Goal: Information Seeking & Learning: Understand process/instructions

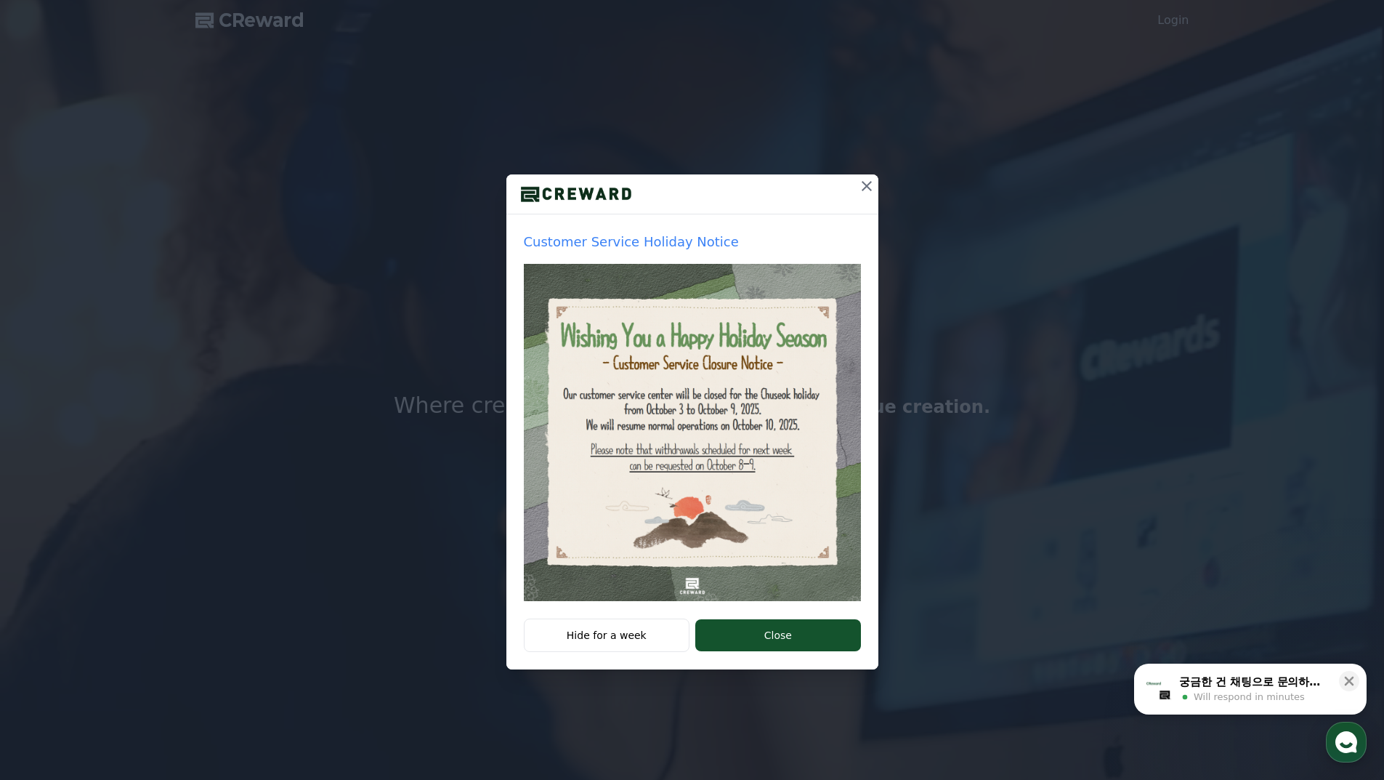
click at [867, 184] on icon at bounding box center [866, 185] width 17 height 17
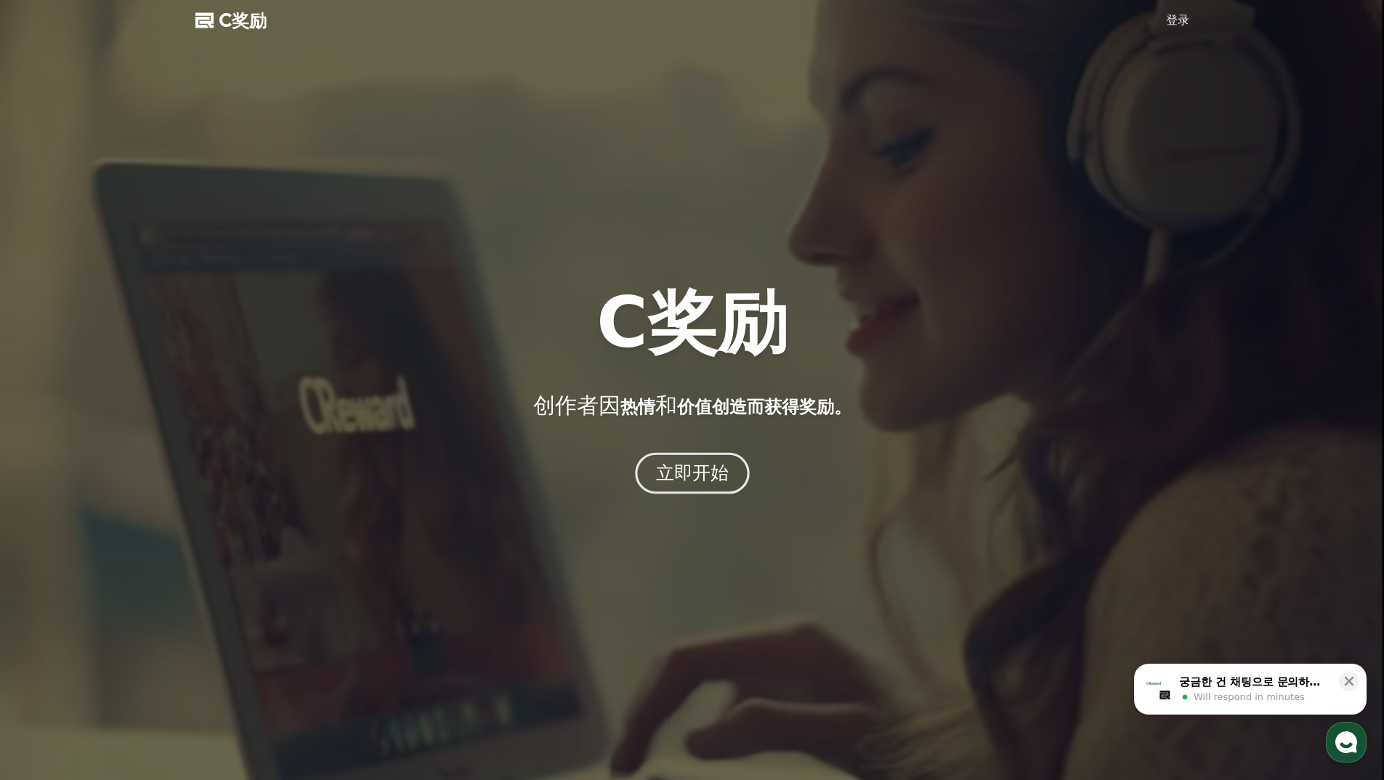
click at [694, 485] on div "立即开始" at bounding box center [691, 473] width 73 height 25
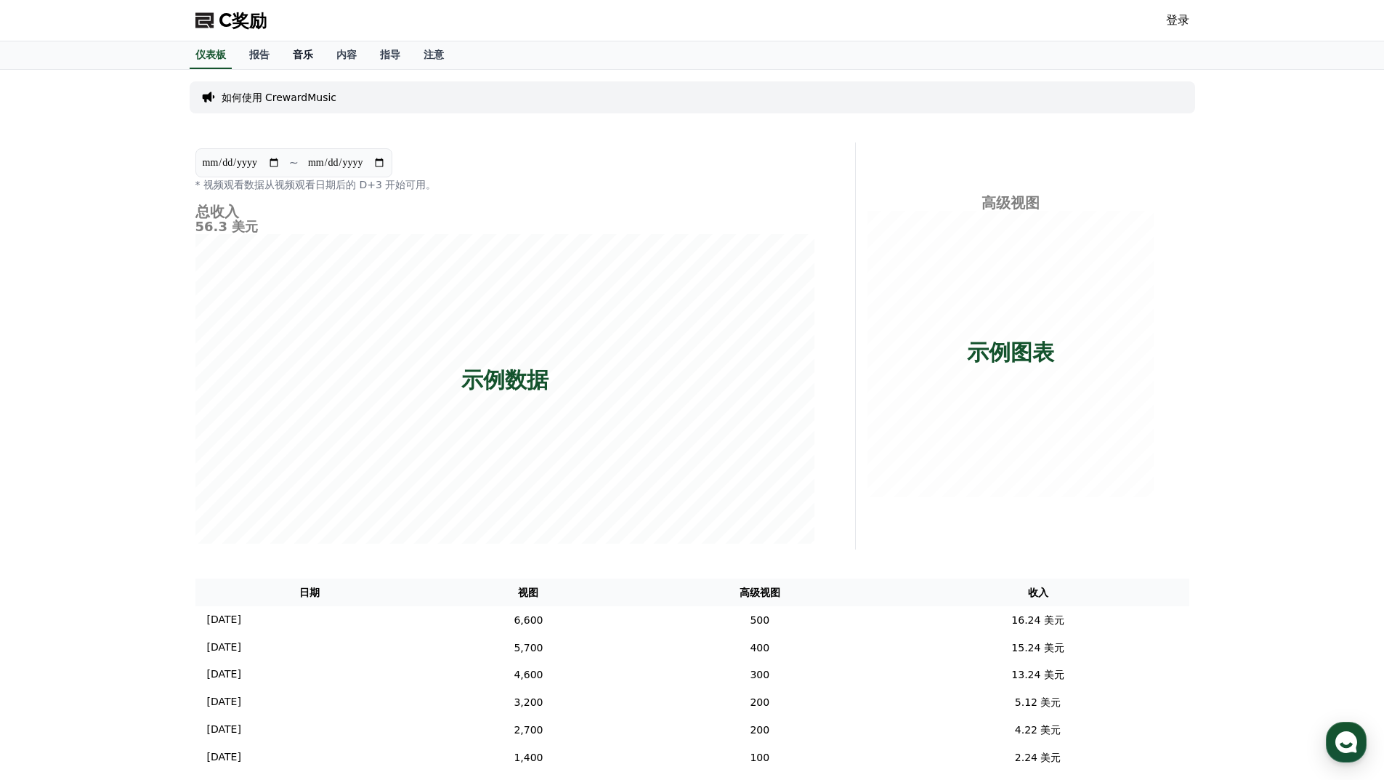
click at [299, 52] on font "音乐" at bounding box center [303, 55] width 20 height 12
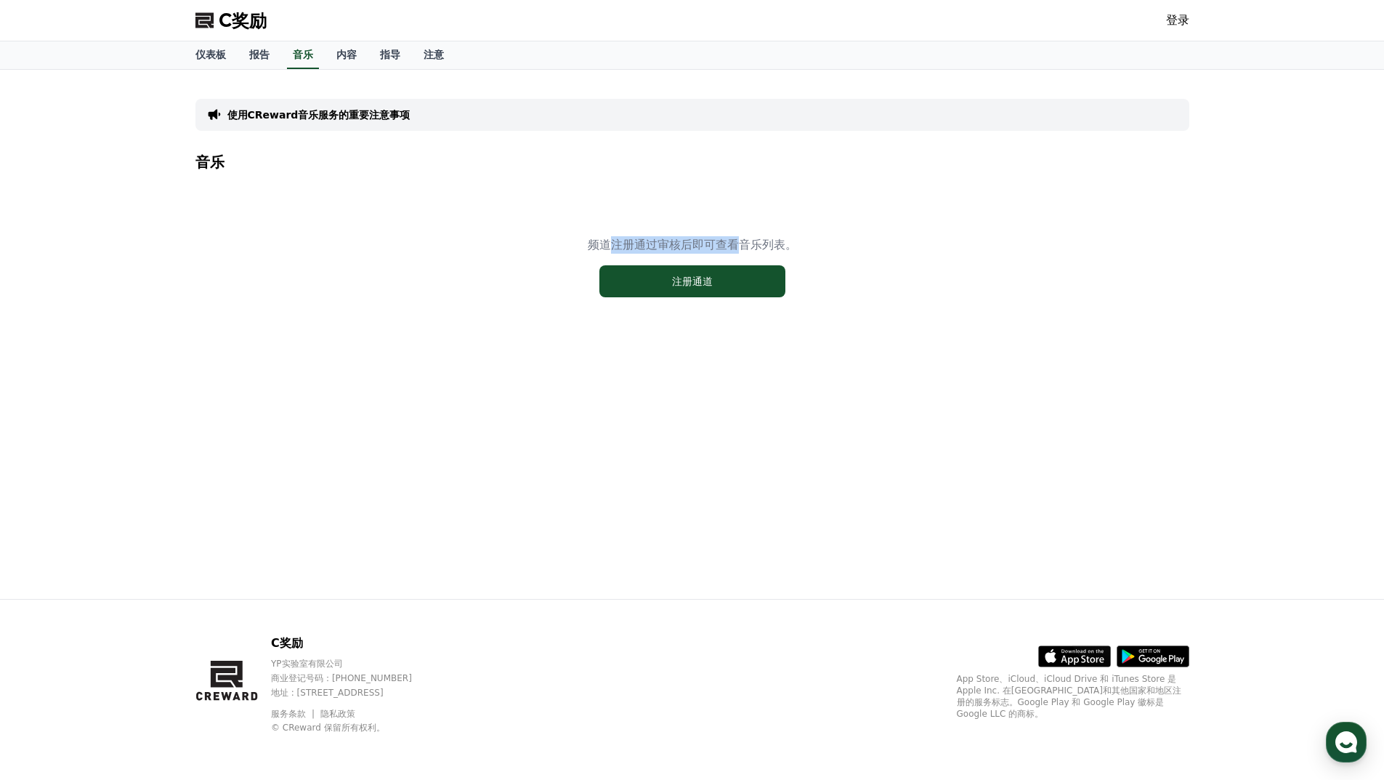
drag, startPoint x: 607, startPoint y: 244, endPoint x: 767, endPoint y: 241, distance: 159.9
click at [750, 241] on font "频道注册通过审核后即可查看音乐列表。" at bounding box center [692, 245] width 209 height 14
click at [767, 241] on font "频道注册通过审核后即可查看音乐列表。" at bounding box center [692, 245] width 209 height 14
drag, startPoint x: 748, startPoint y: 246, endPoint x: 781, endPoint y: 246, distance: 33.4
click at [778, 246] on font "频道注册通过审核后即可查看音乐列表。" at bounding box center [692, 245] width 209 height 14
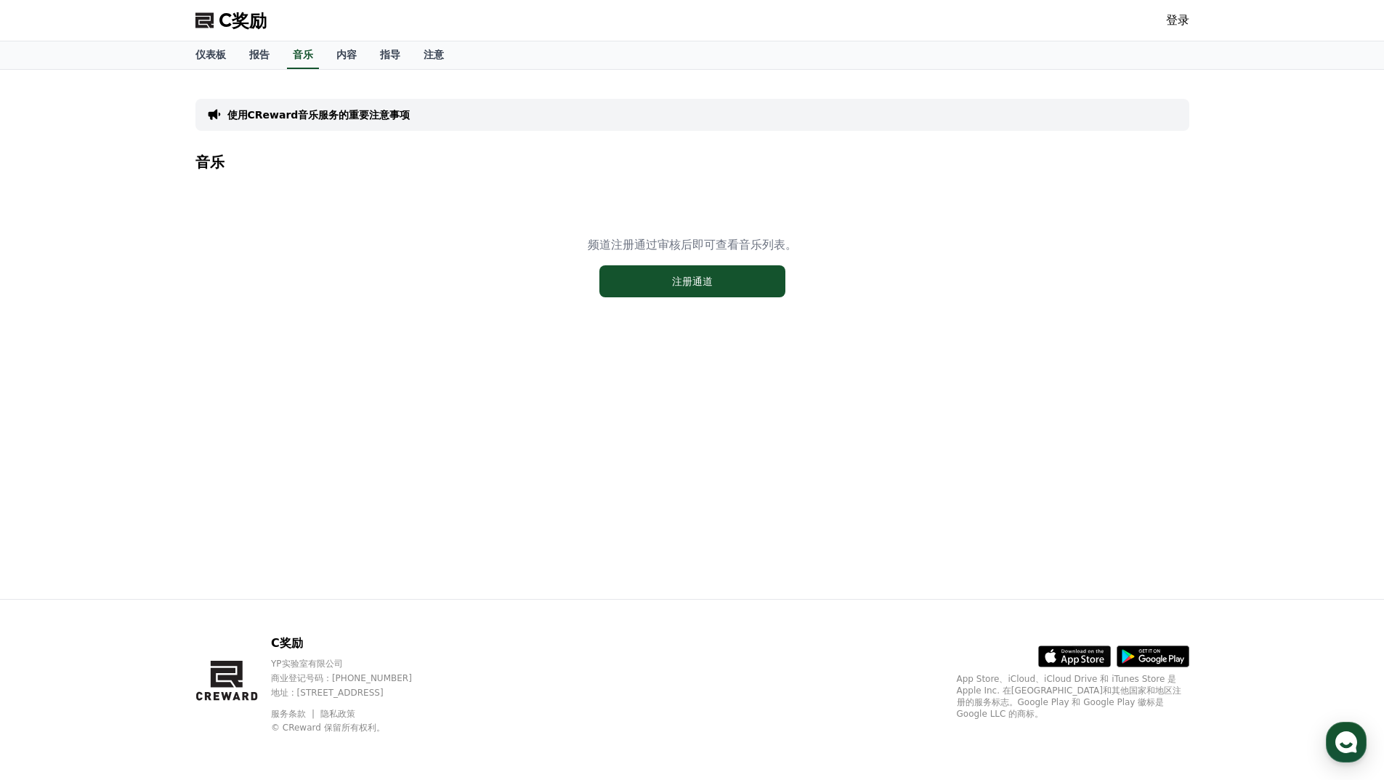
click at [781, 246] on font "频道注册通过审核后即可查看音乐列表。" at bounding box center [692, 245] width 209 height 14
click at [347, 49] on font "内容" at bounding box center [346, 55] width 20 height 12
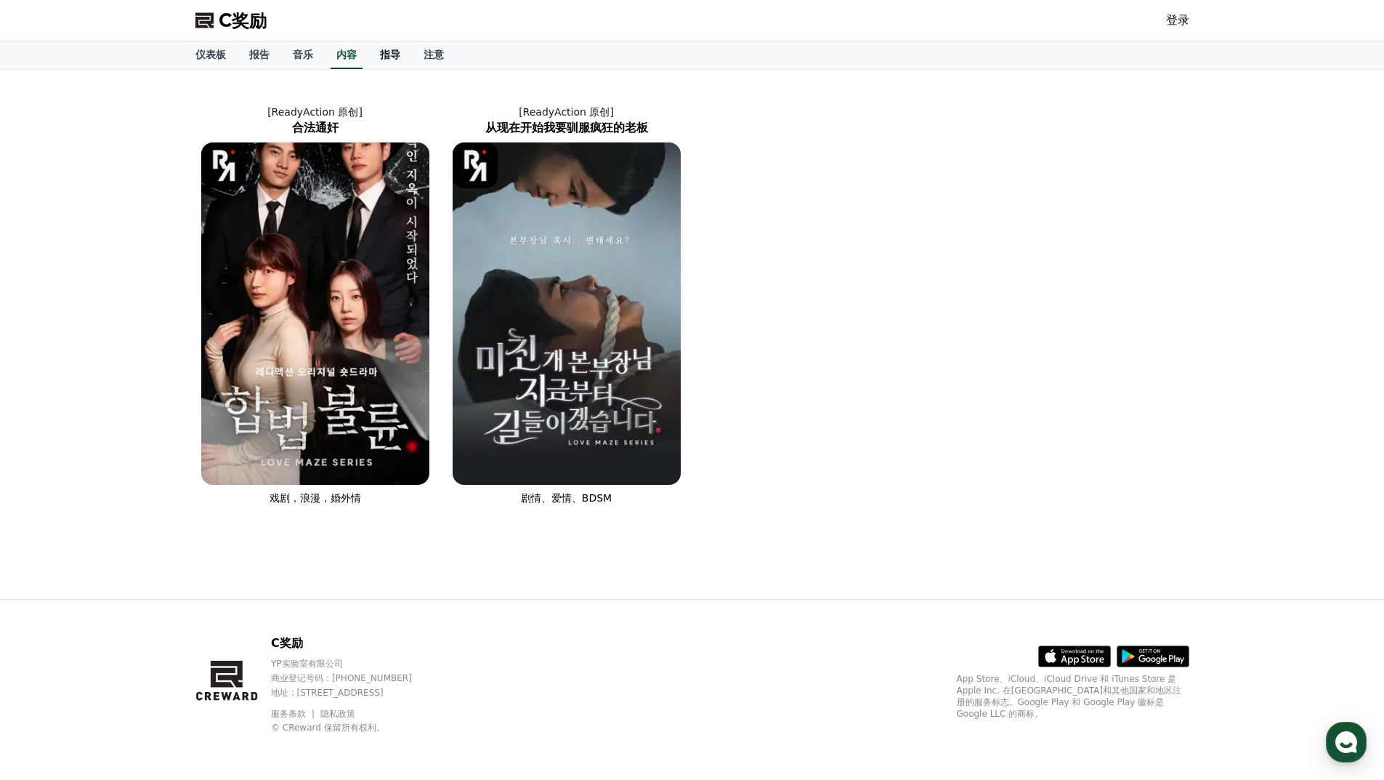
click at [398, 53] on font "指导" at bounding box center [390, 55] width 20 height 12
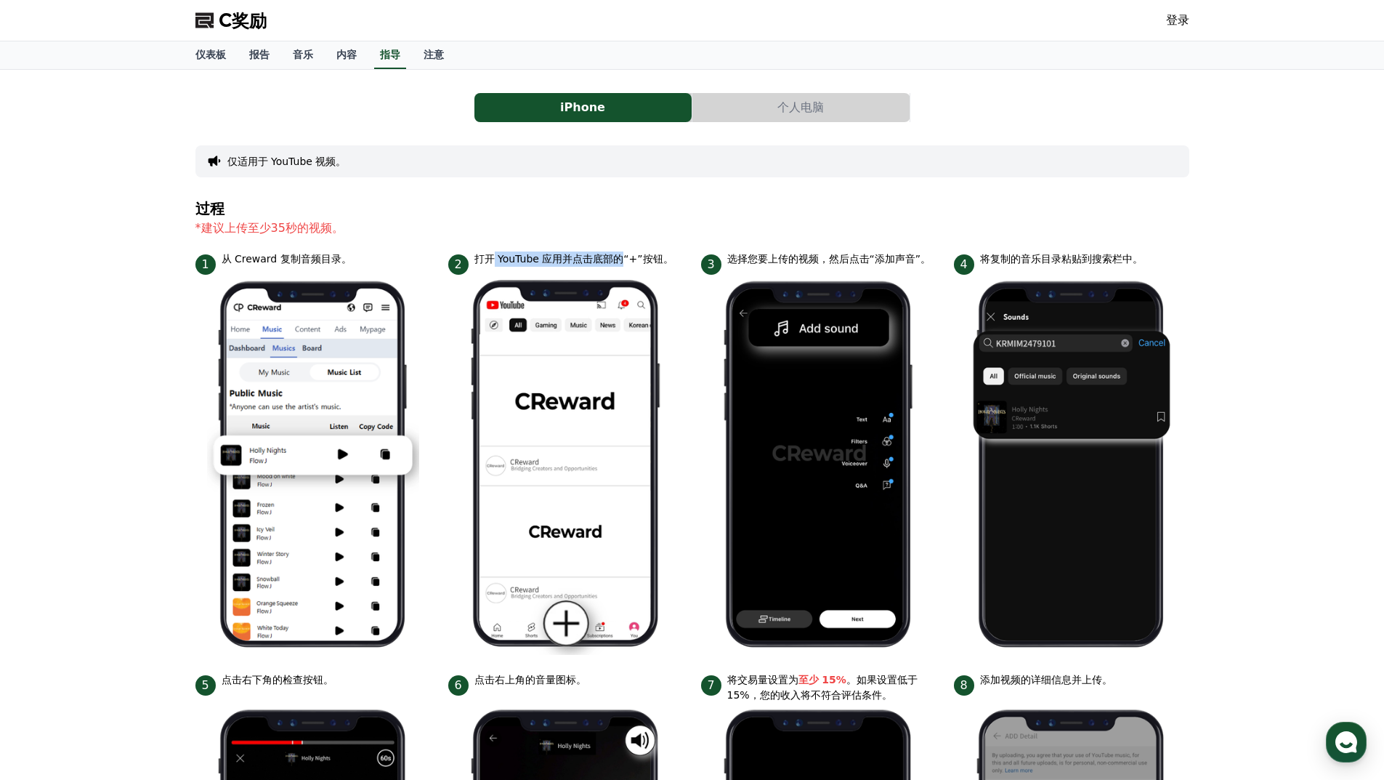
drag, startPoint x: 493, startPoint y: 258, endPoint x: 628, endPoint y: 258, distance: 135.1
click at [626, 258] on font "打开 YouTube 应用并点击底部的“+”按钮。" at bounding box center [573, 259] width 199 height 12
drag, startPoint x: 790, startPoint y: 261, endPoint x: 924, endPoint y: 260, distance: 134.4
click at [916, 260] on font "选择您要上传的视频，然后点击“添加声音”。" at bounding box center [829, 259] width 204 height 12
drag, startPoint x: 1022, startPoint y: 258, endPoint x: 1100, endPoint y: 258, distance: 78.5
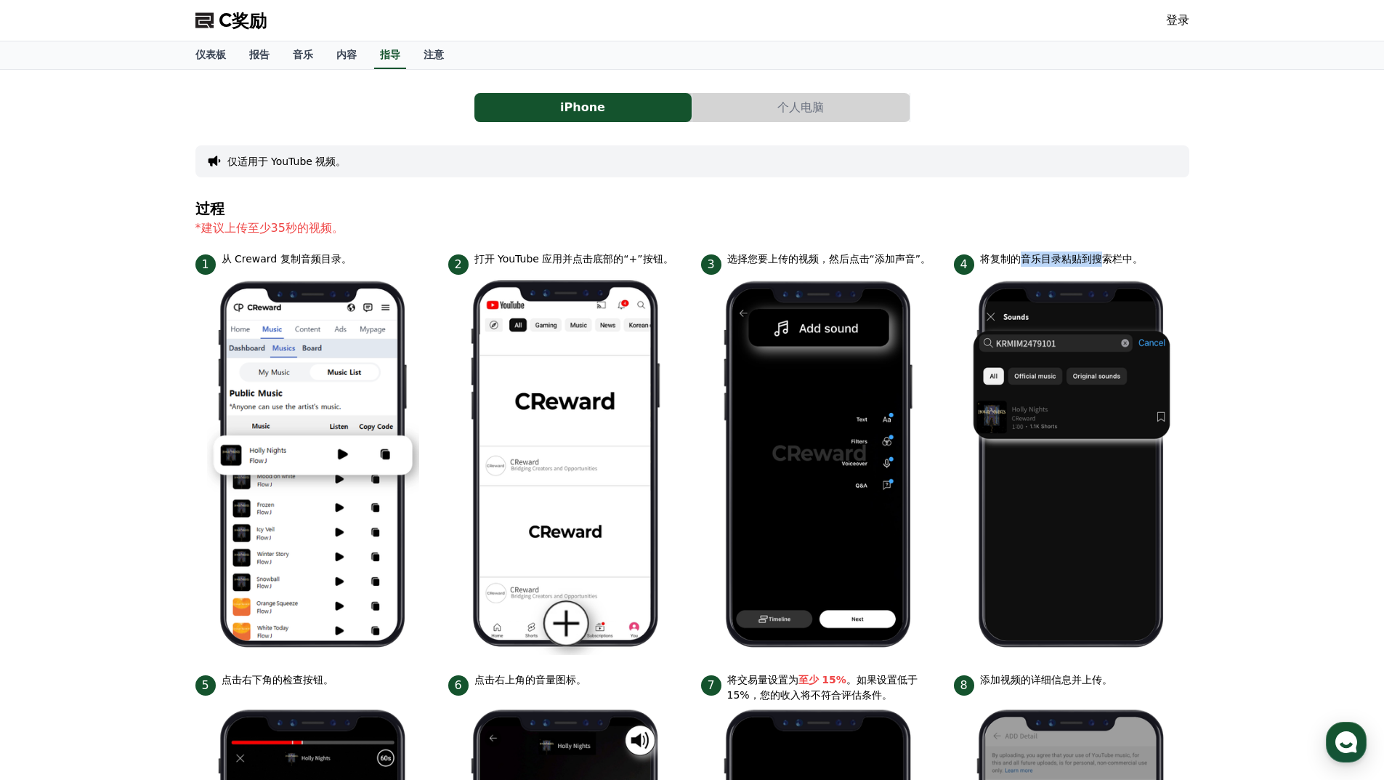
click at [1100, 258] on font "将复制的音乐目录粘贴到搜索栏中。" at bounding box center [1061, 259] width 163 height 12
click at [781, 105] on font "个人电脑" at bounding box center [800, 107] width 47 height 14
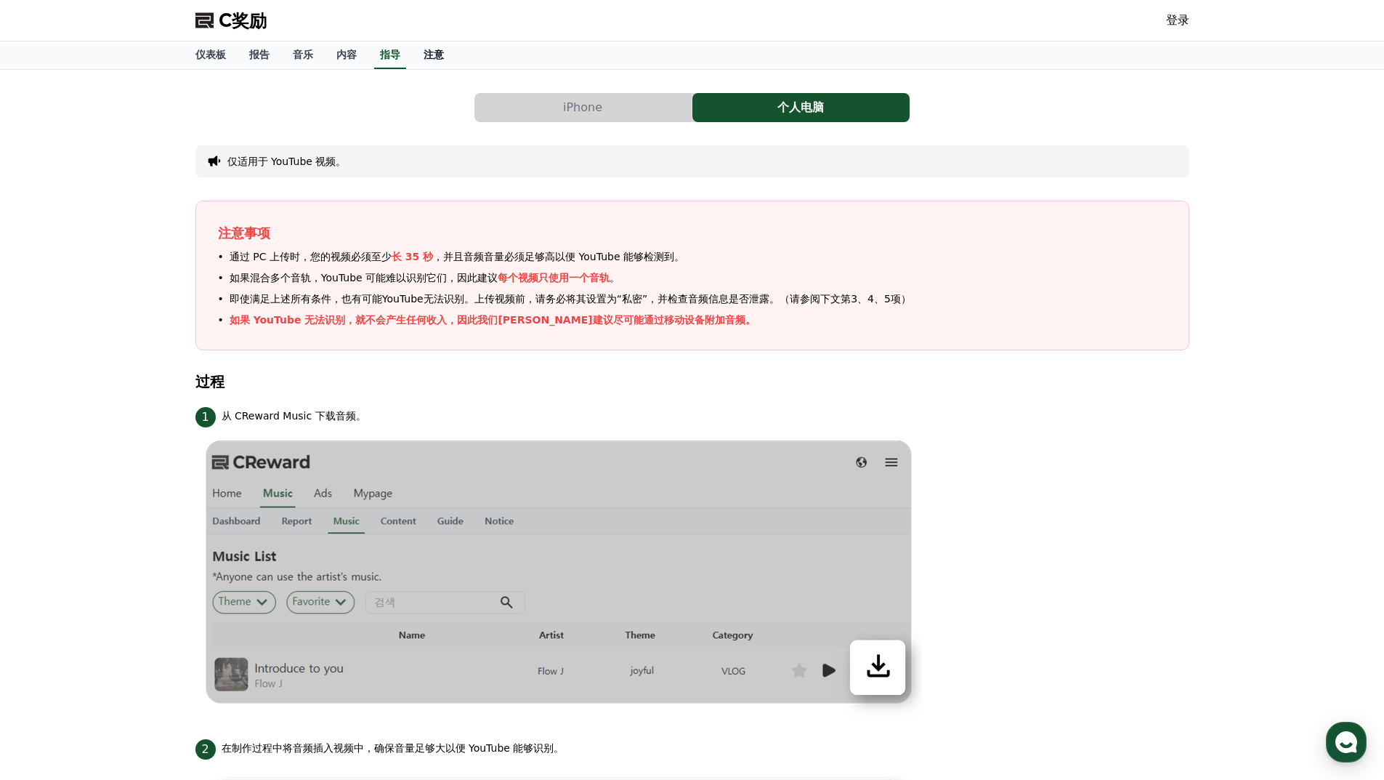
click at [440, 59] on font "注意" at bounding box center [434, 55] width 20 height 12
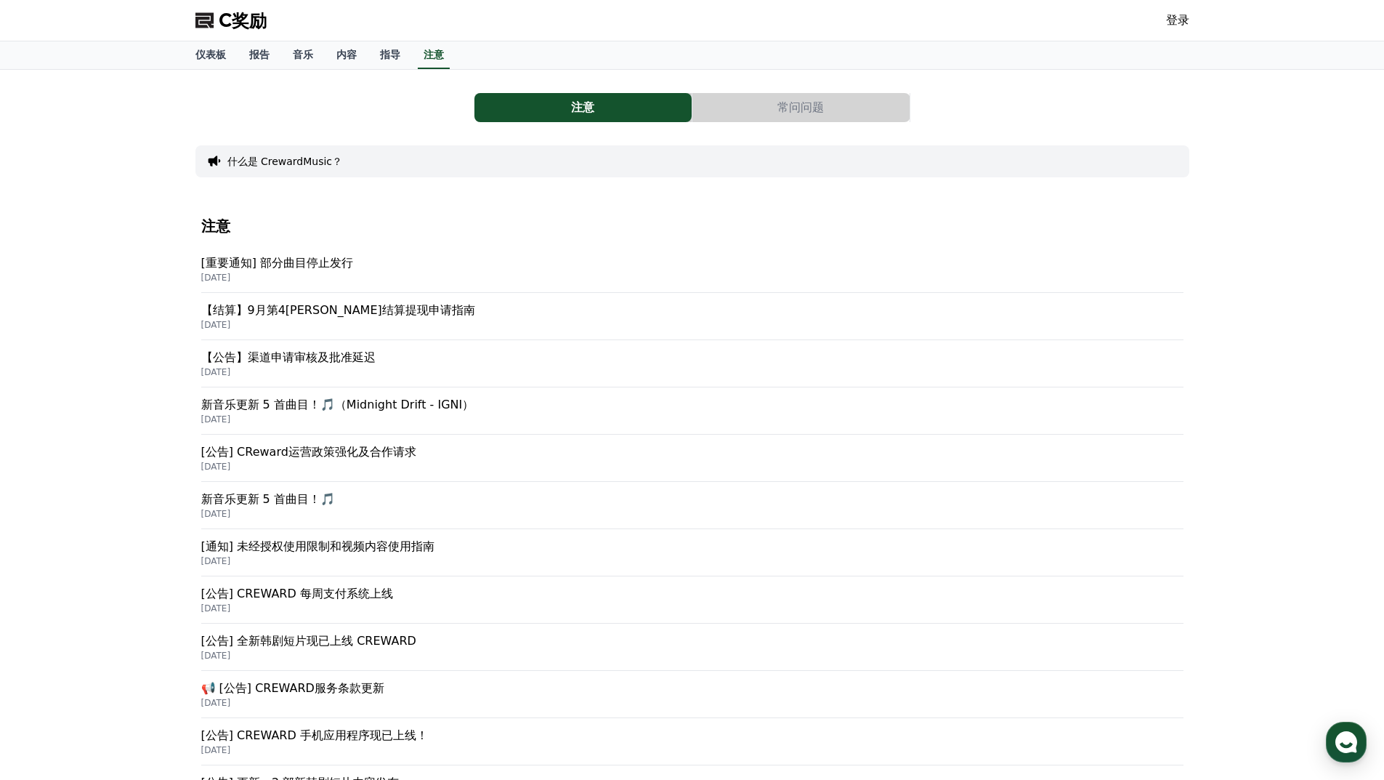
click at [304, 261] on font "[重要通知] 部分曲目停止发行" at bounding box center [277, 263] width 153 height 14
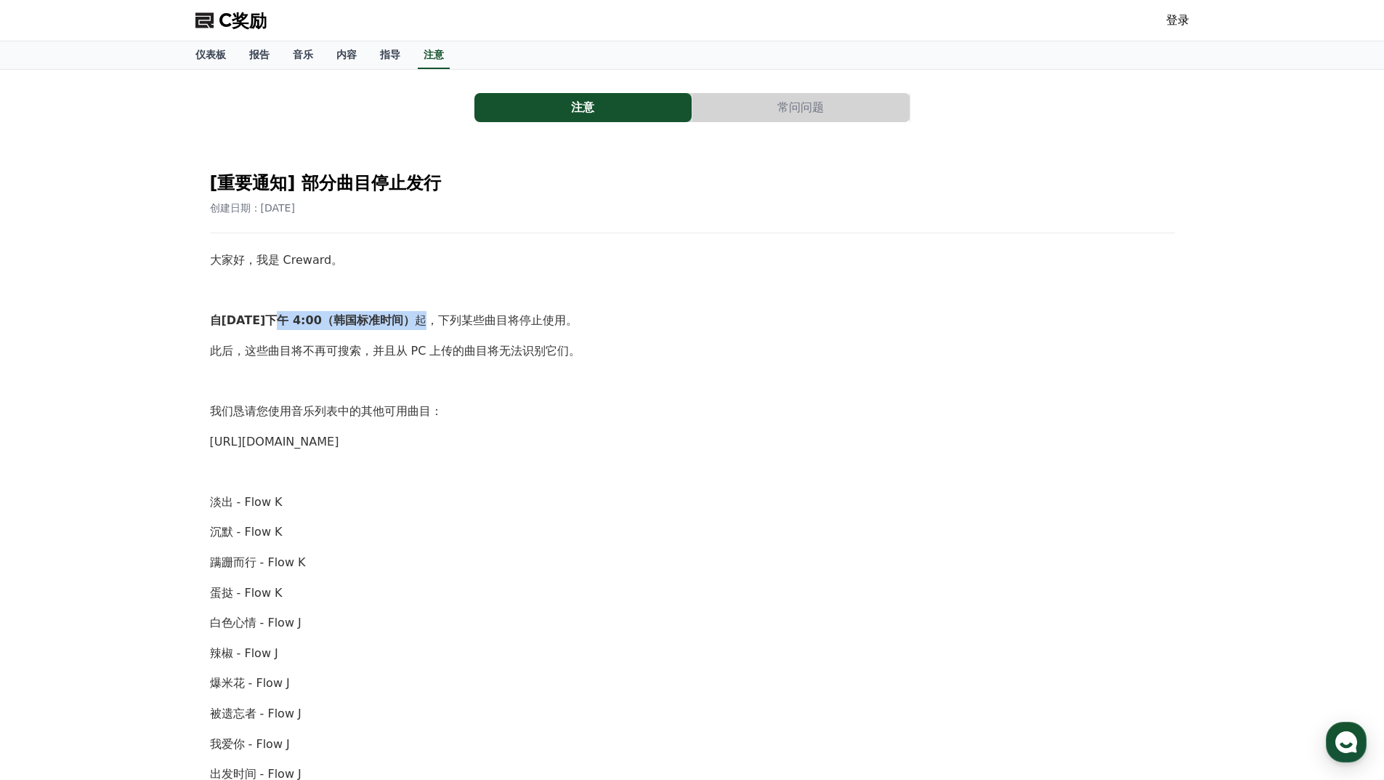
drag, startPoint x: 264, startPoint y: 320, endPoint x: 451, endPoint y: 318, distance: 187.5
click at [446, 318] on p "自[DATE]下午 4:00（韩国标准时间） 起 ，下列某些曲目将停止使用。" at bounding box center [692, 320] width 965 height 19
drag, startPoint x: 557, startPoint y: 320, endPoint x: 583, endPoint y: 320, distance: 26.2
click at [578, 320] on font "，下列某些曲目将停止使用。" at bounding box center [502, 320] width 151 height 14
drag, startPoint x: 285, startPoint y: 347, endPoint x: 477, endPoint y: 357, distance: 192.8
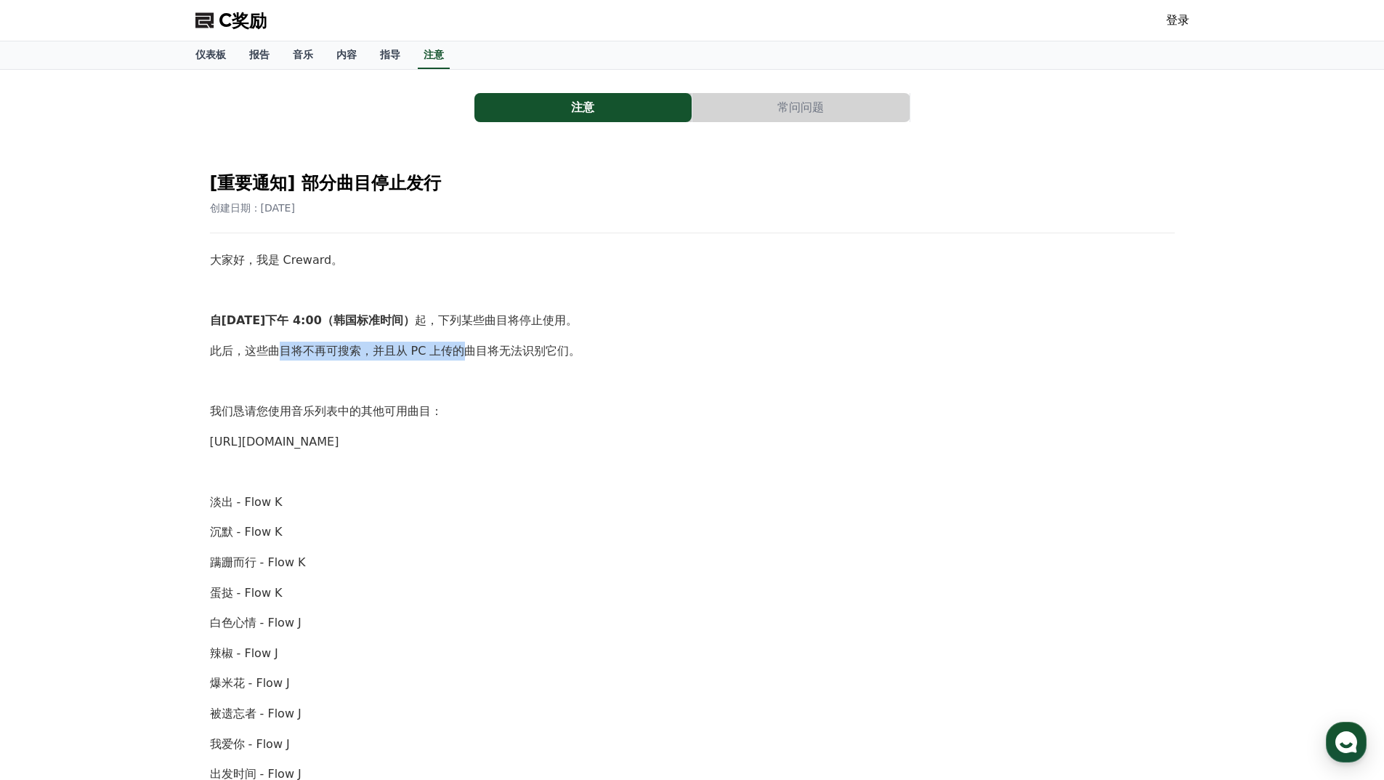
click at [464, 347] on font "此后，这些曲目将不再可搜索，并且从 PC 上传的曲目将无法识别它们。" at bounding box center [395, 351] width 371 height 14
click at [518, 400] on div "大家好，我是 [PERSON_NAME]。 自[DATE]下午 4:00（韩国标准时间） 起 ，下列某些曲目将停止使用。 此后，这些曲目将不再可搜索，并且从 …" at bounding box center [692, 774] width 965 height 1046
click at [737, 99] on button "常问问题" at bounding box center [800, 107] width 217 height 29
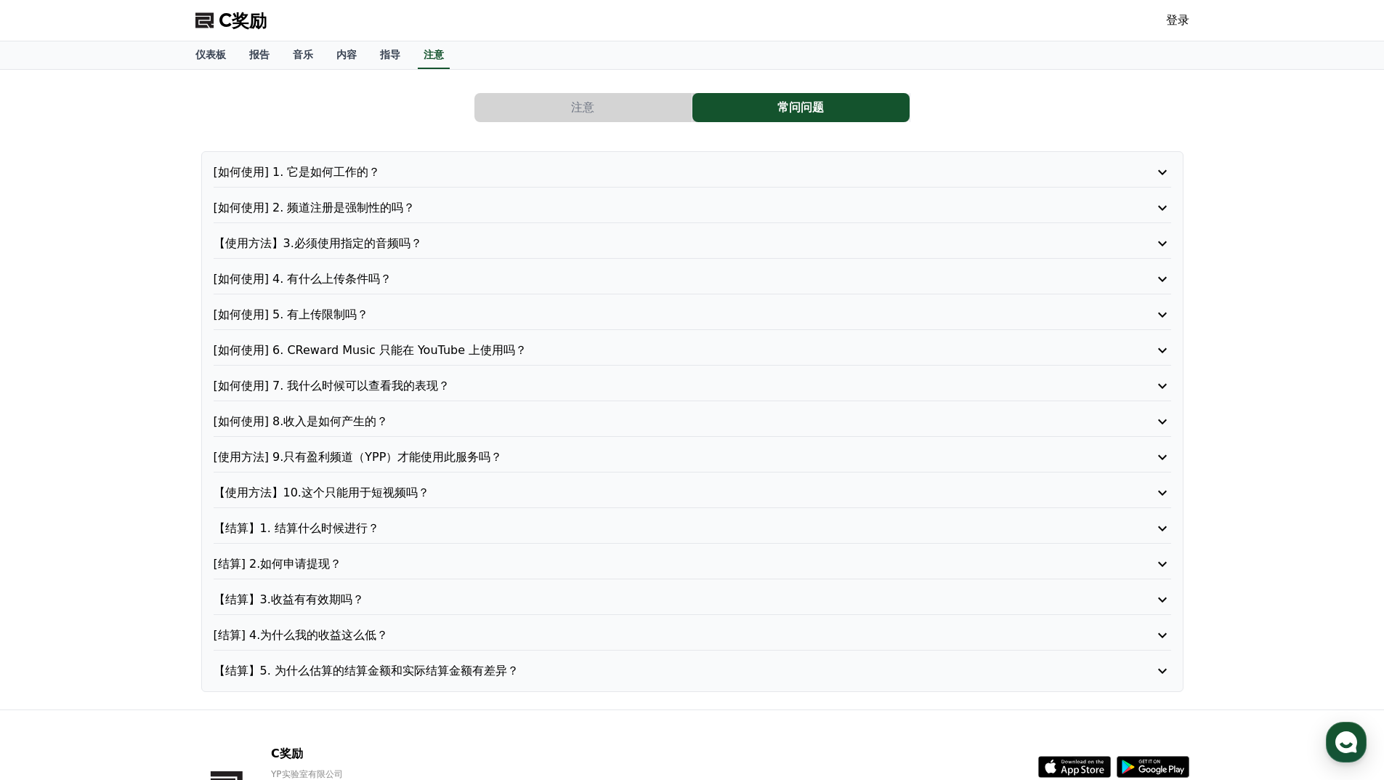
click at [342, 639] on font "[结算] 4.为什么我的收益这么低？" at bounding box center [301, 635] width 175 height 14
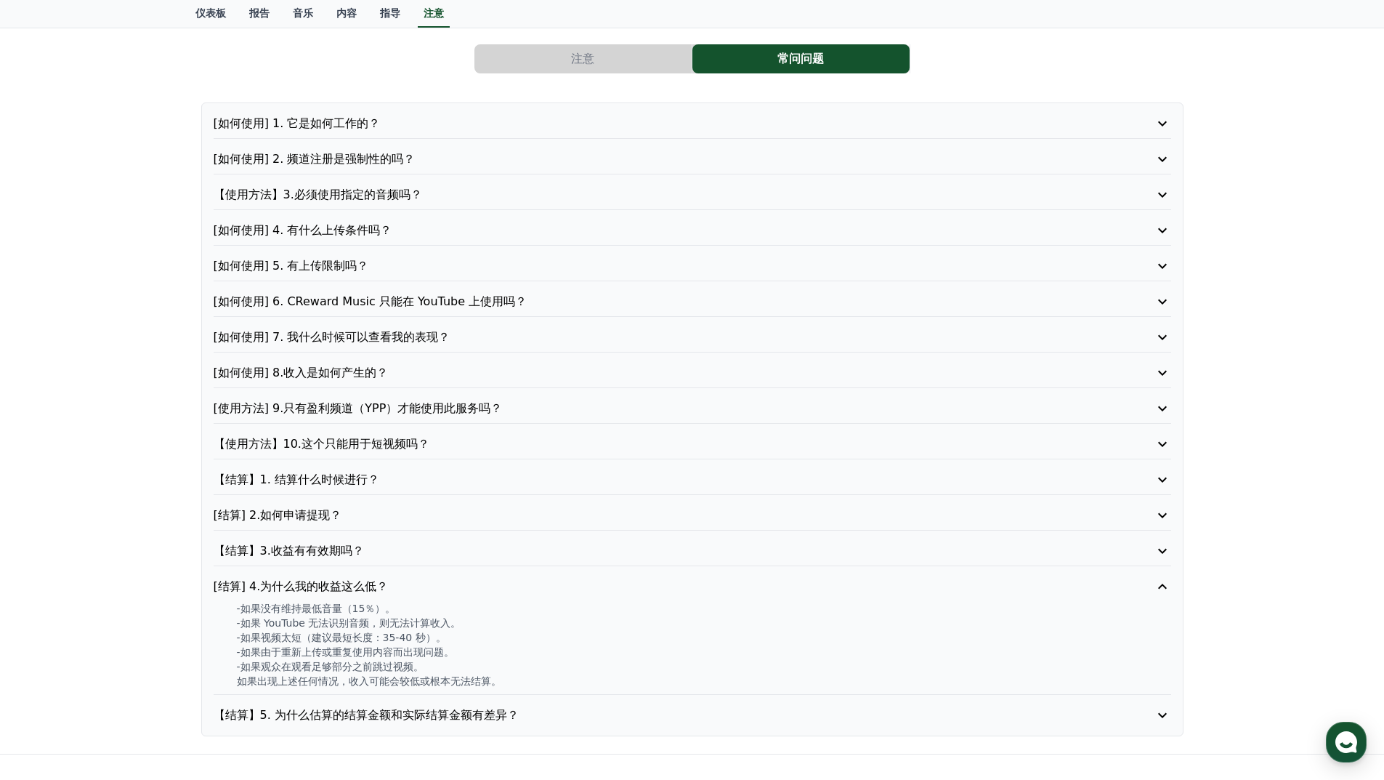
scroll to position [73, 0]
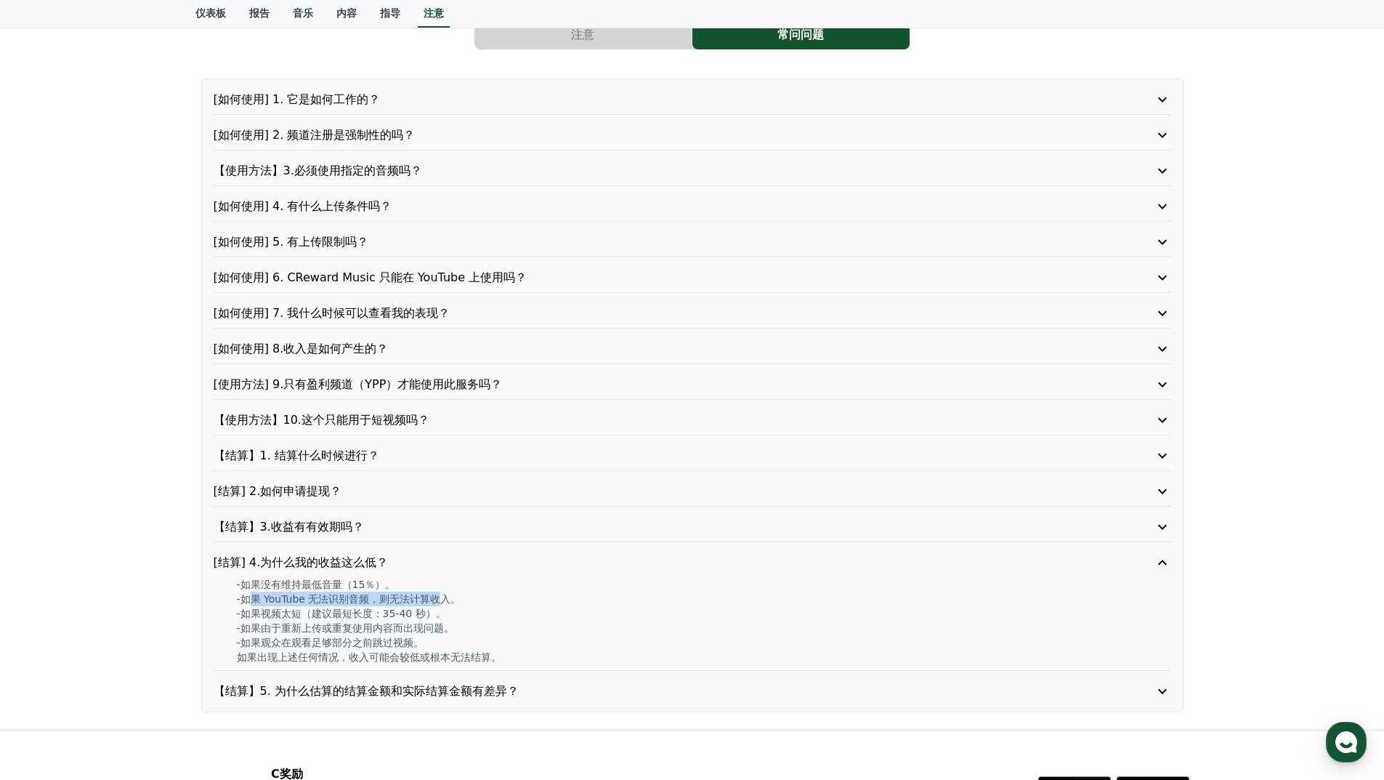
drag, startPoint x: 251, startPoint y: 598, endPoint x: 308, endPoint y: 614, distance: 58.9
click at [446, 597] on font "-如果 YouTube 无法识别音频，则无法计算收入。" at bounding box center [349, 599] width 225 height 12
drag, startPoint x: 270, startPoint y: 615, endPoint x: 397, endPoint y: 614, distance: 127.2
click at [397, 614] on font "-如果视频太短（建议最短长度：35-40 秒）。" at bounding box center [341, 613] width 209 height 12
drag, startPoint x: 269, startPoint y: 627, endPoint x: 408, endPoint y: 626, distance: 139.5
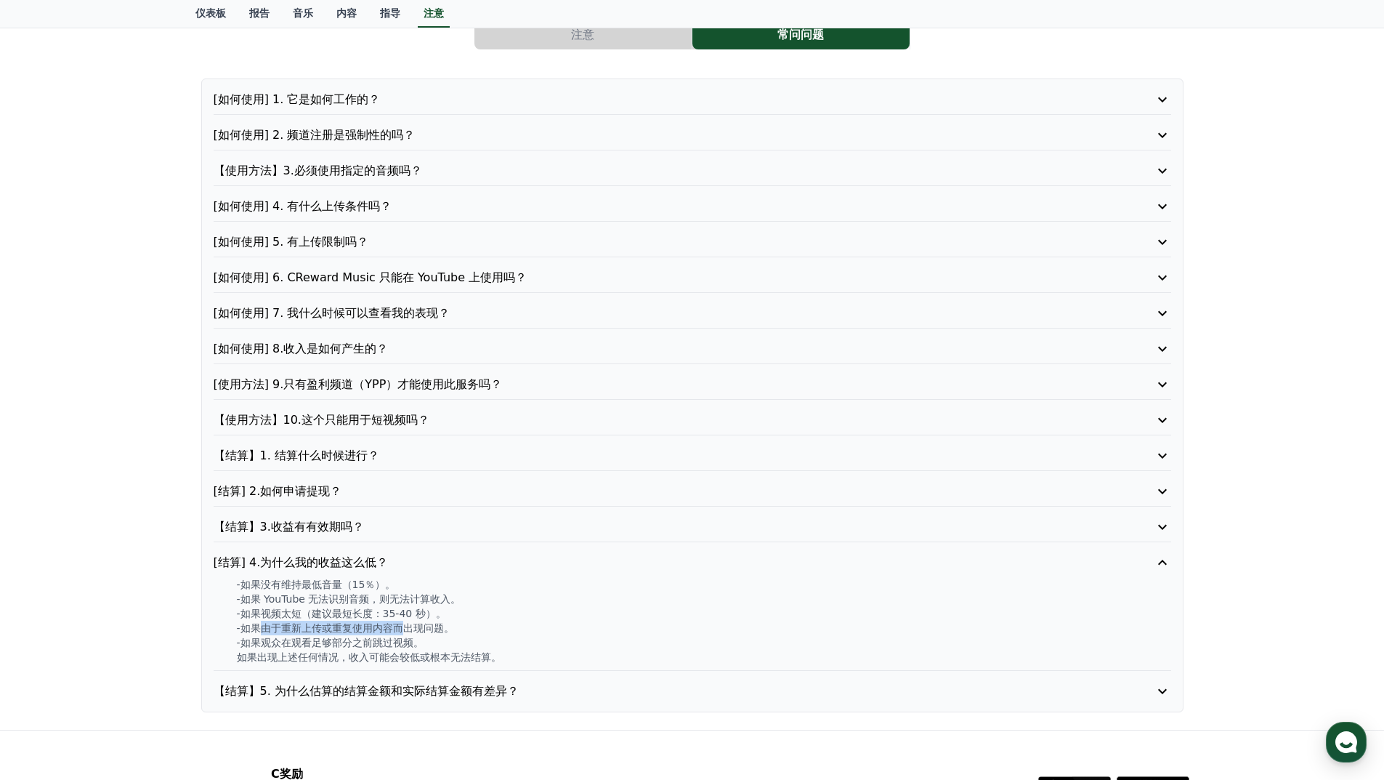
click at [408, 626] on font "-如果由于重新上传或重复使用内容而出现问题。" at bounding box center [345, 628] width 217 height 12
drag, startPoint x: 254, startPoint y: 640, endPoint x: 395, endPoint y: 639, distance: 141.0
click at [387, 639] on font "-如果观众在观看足够部分之前跳过视频。" at bounding box center [330, 643] width 187 height 12
drag, startPoint x: 259, startPoint y: 653, endPoint x: 436, endPoint y: 653, distance: 176.6
click at [436, 653] on font "如果出现上述任何情况，收入可能会较低或根本无法结算。" at bounding box center [369, 657] width 264 height 12
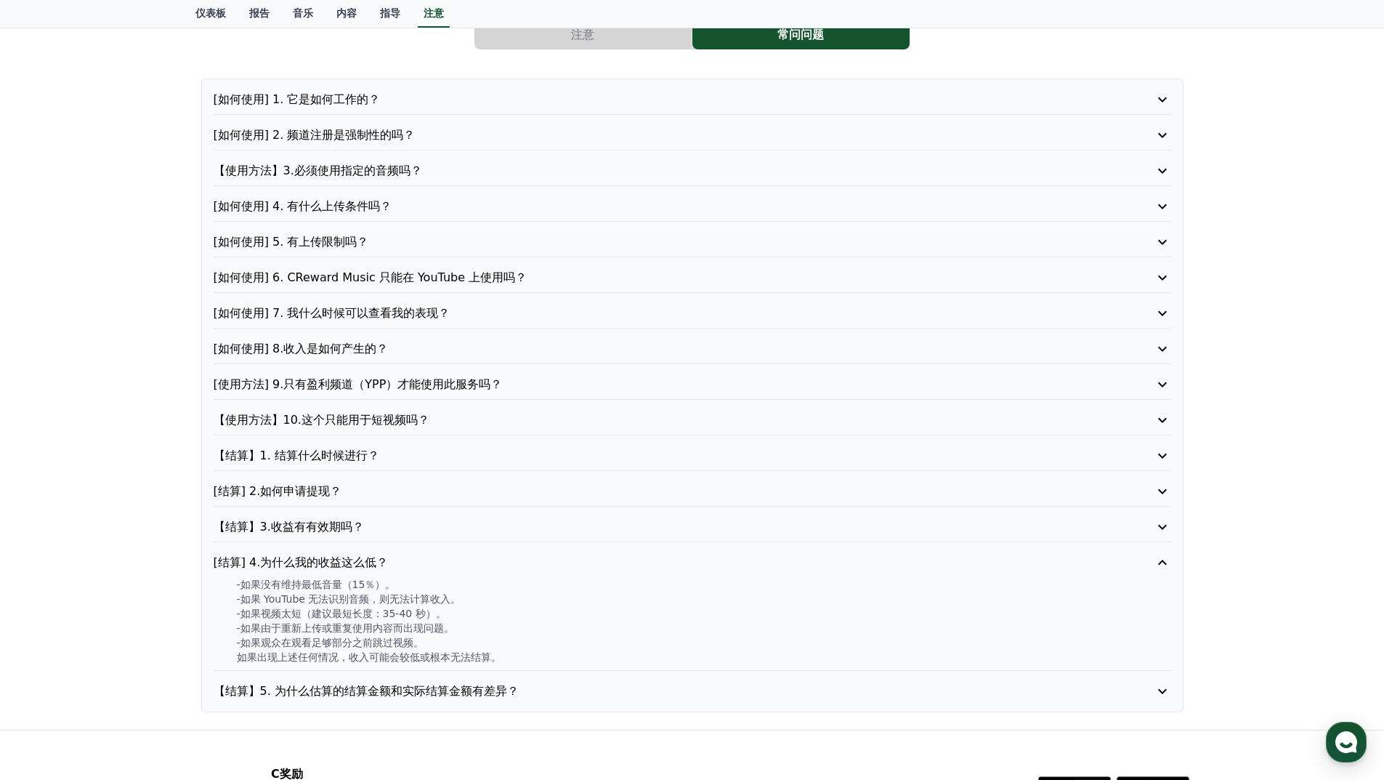
click at [492, 654] on font "如果出现上述任何情况，收入可能会较低或根本无法结算。" at bounding box center [369, 657] width 264 height 12
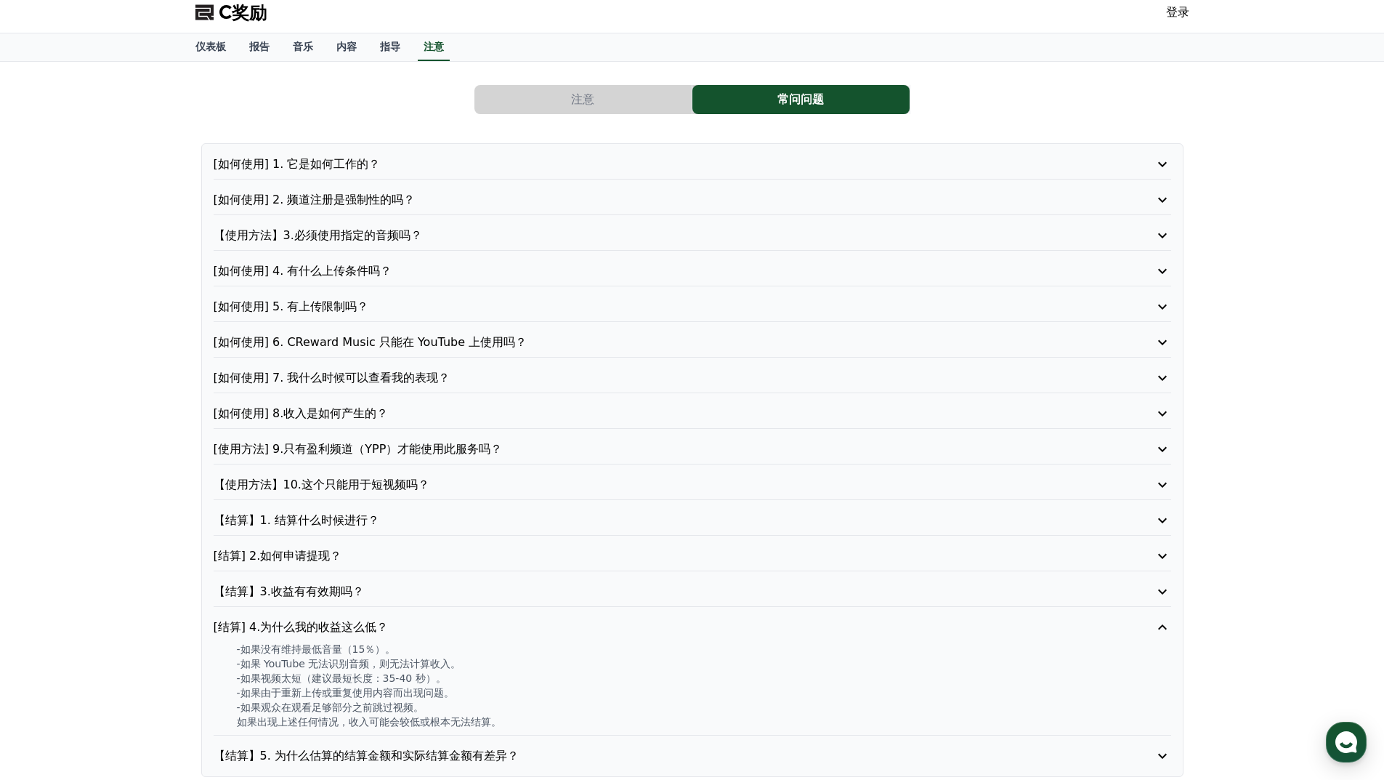
scroll to position [0, 0]
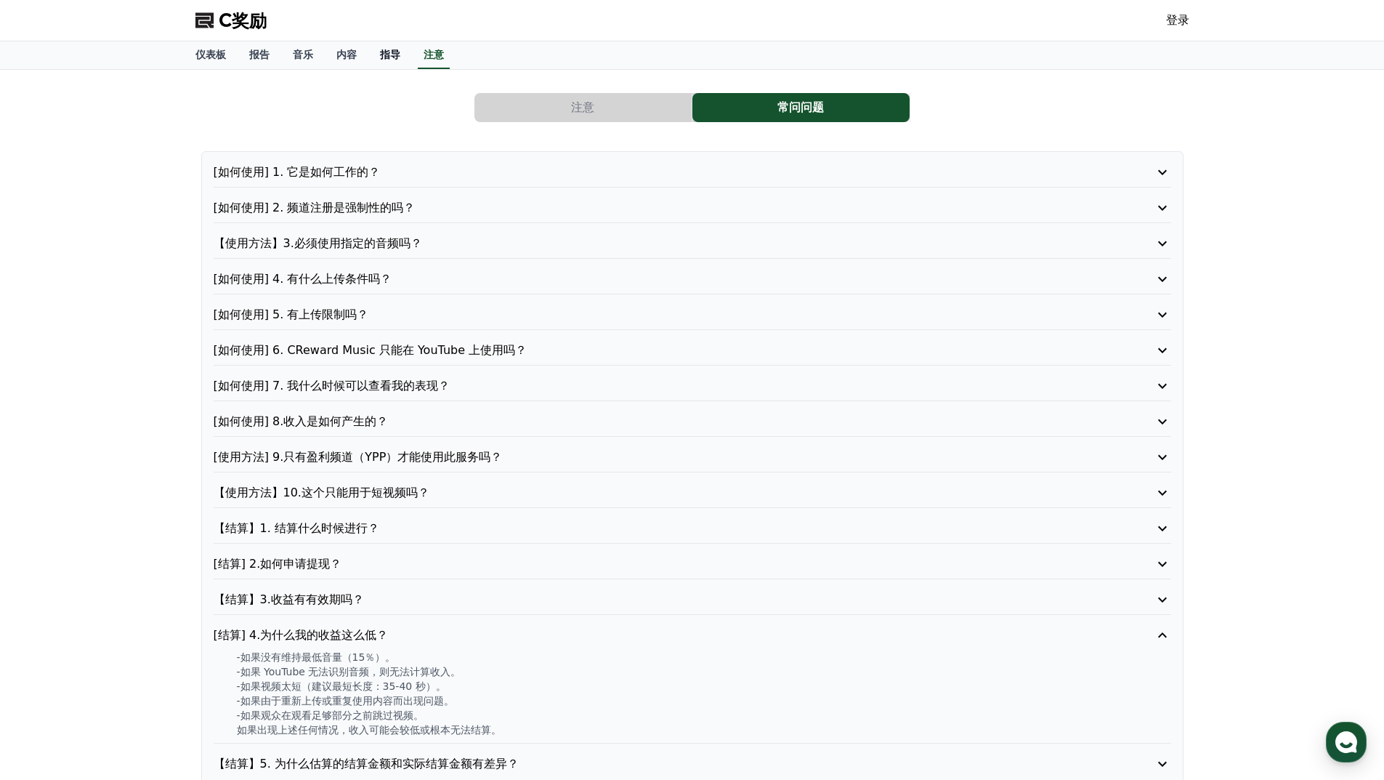
click at [387, 51] on font "指导" at bounding box center [390, 55] width 20 height 12
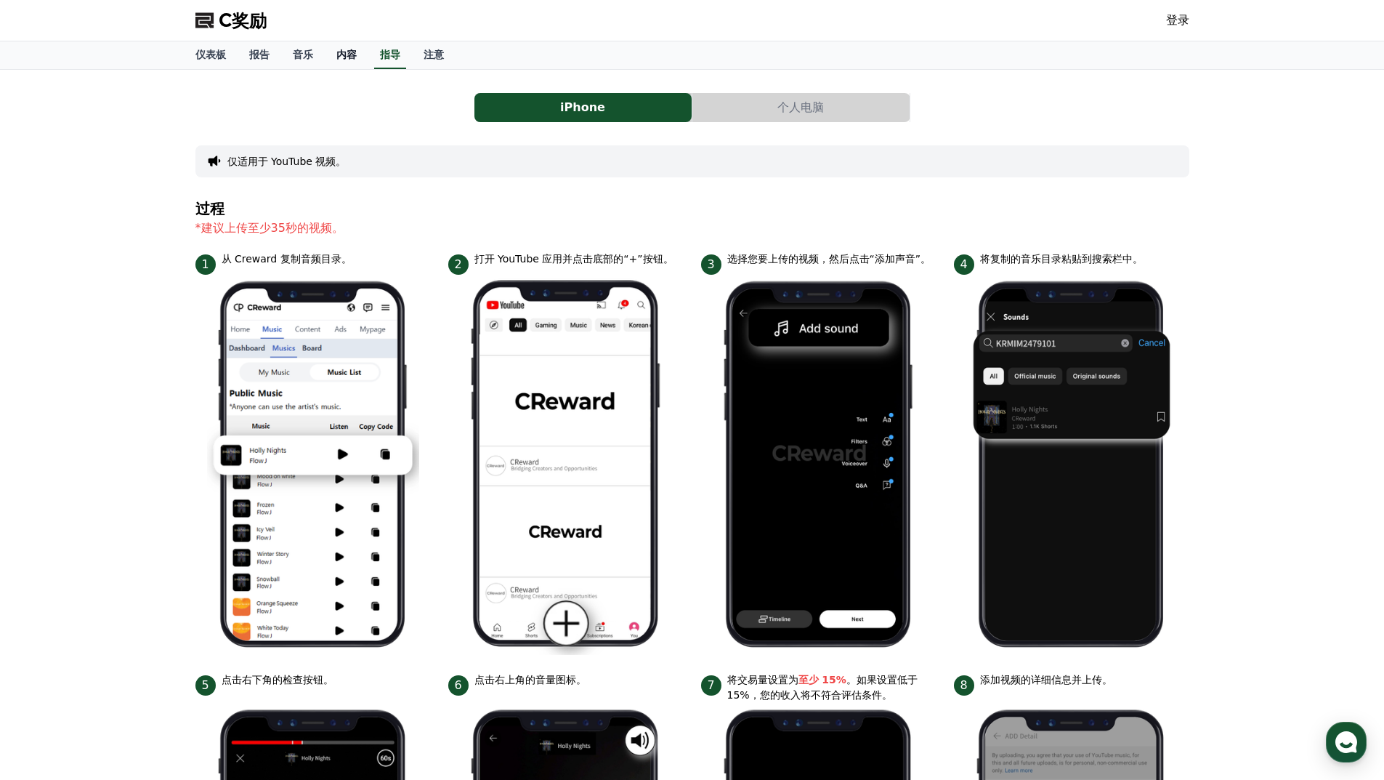
click at [345, 55] on font "内容" at bounding box center [346, 55] width 20 height 12
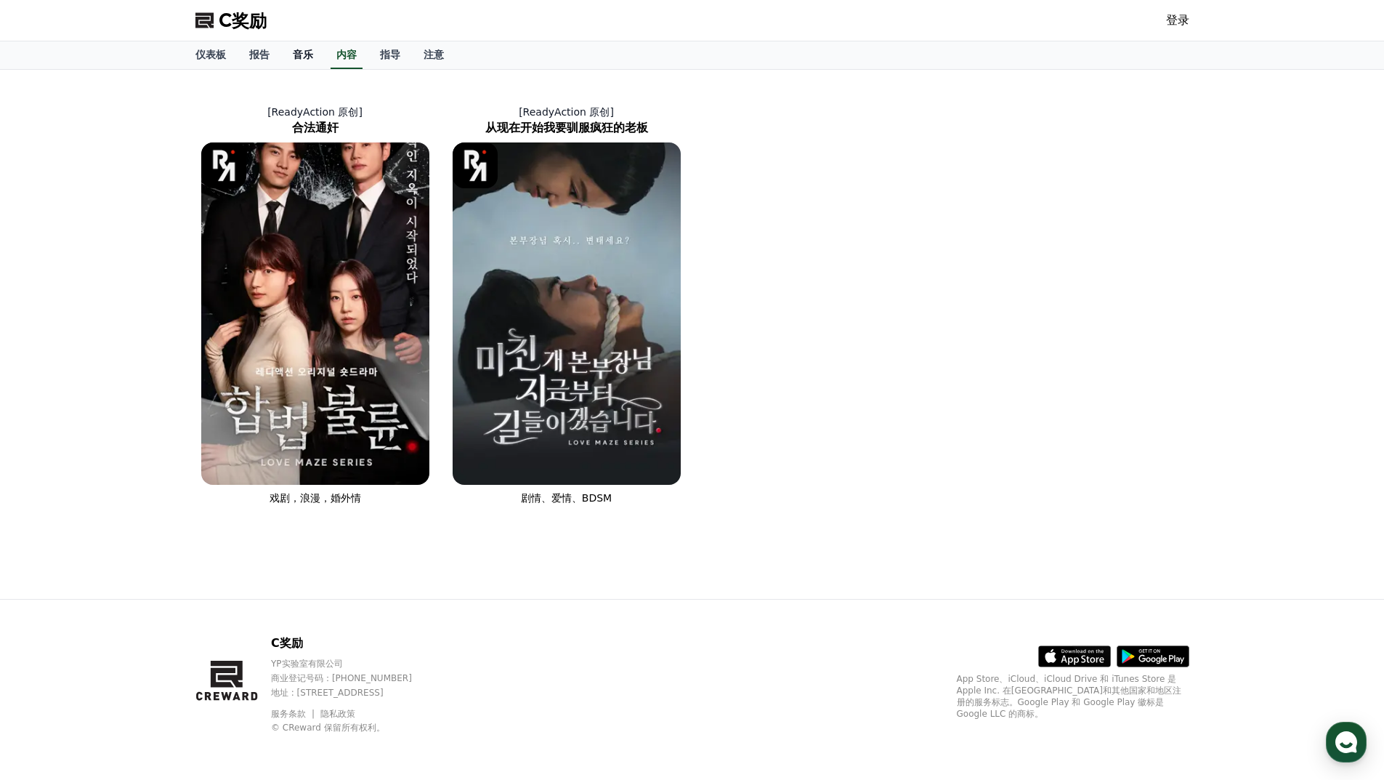
click at [305, 56] on font "音乐" at bounding box center [303, 55] width 20 height 12
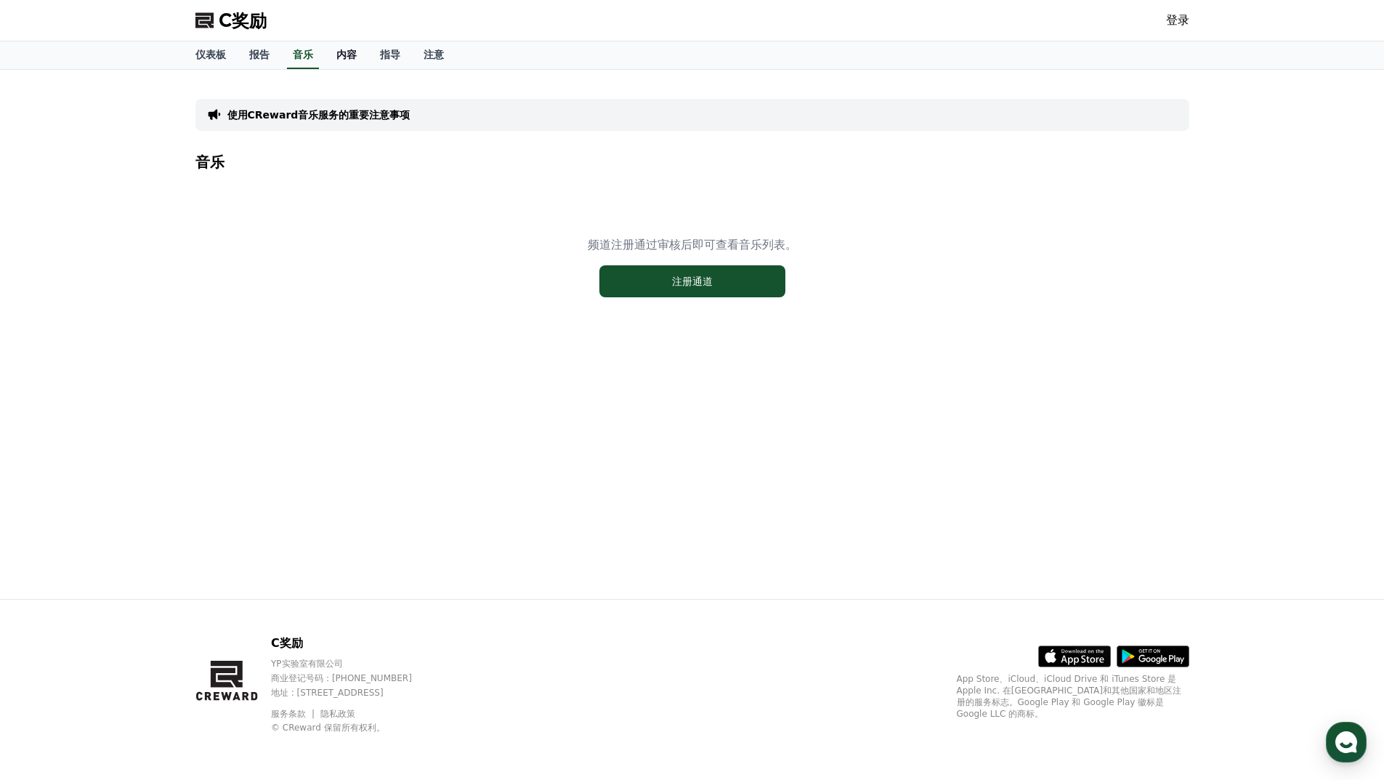
click at [348, 57] on font "内容" at bounding box center [346, 55] width 20 height 12
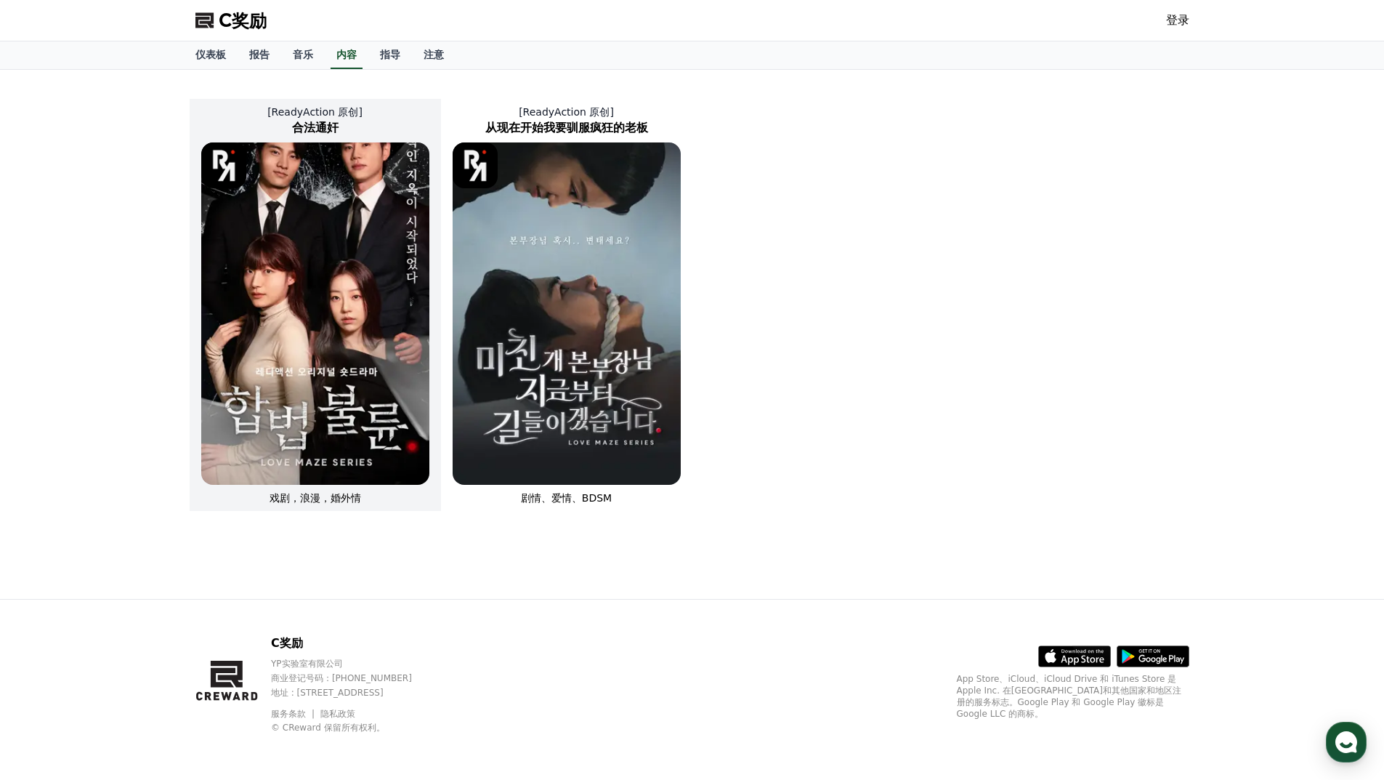
drag, startPoint x: 303, startPoint y: 416, endPoint x: 312, endPoint y: 412, distance: 10.4
click at [303, 416] on img at bounding box center [315, 313] width 228 height 342
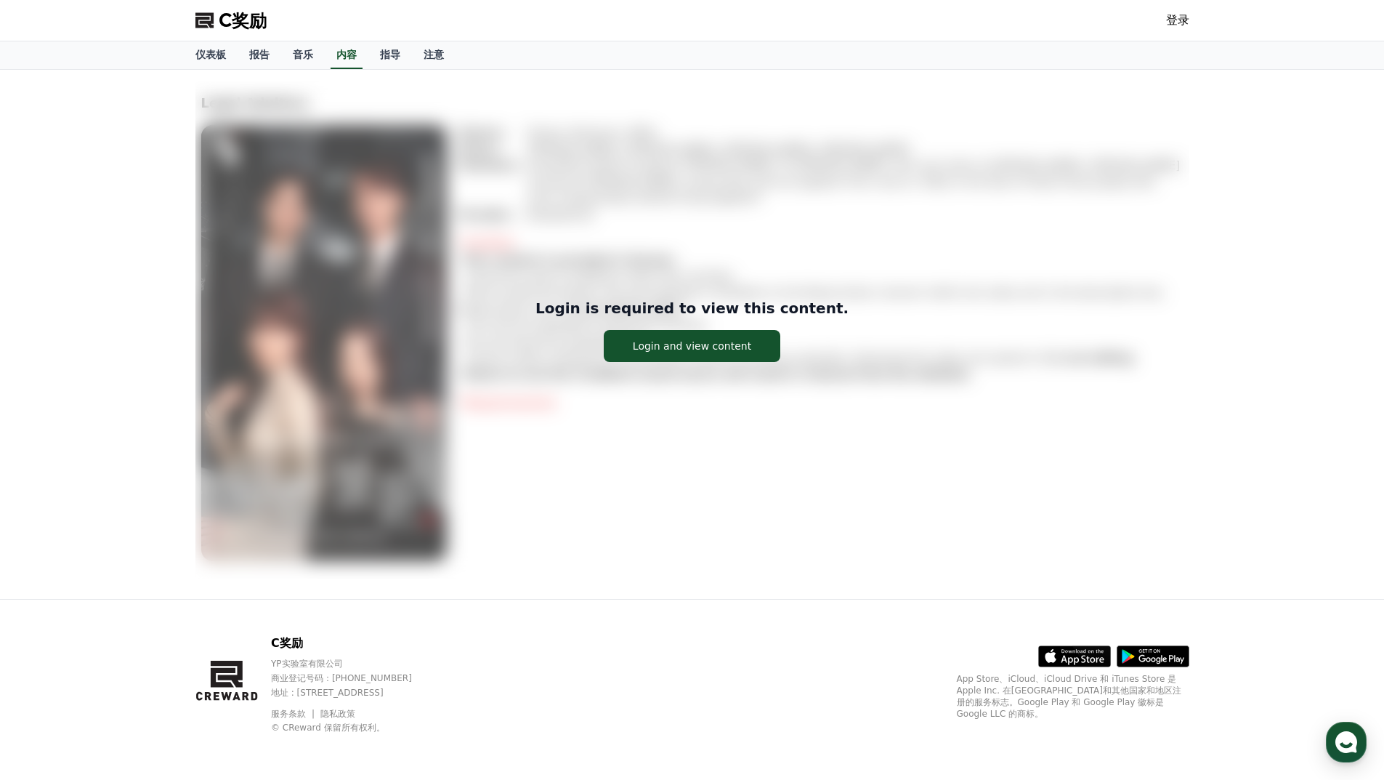
click at [601, 396] on div "Login is required to view this content. Login and view content" at bounding box center [692, 329] width 994 height 497
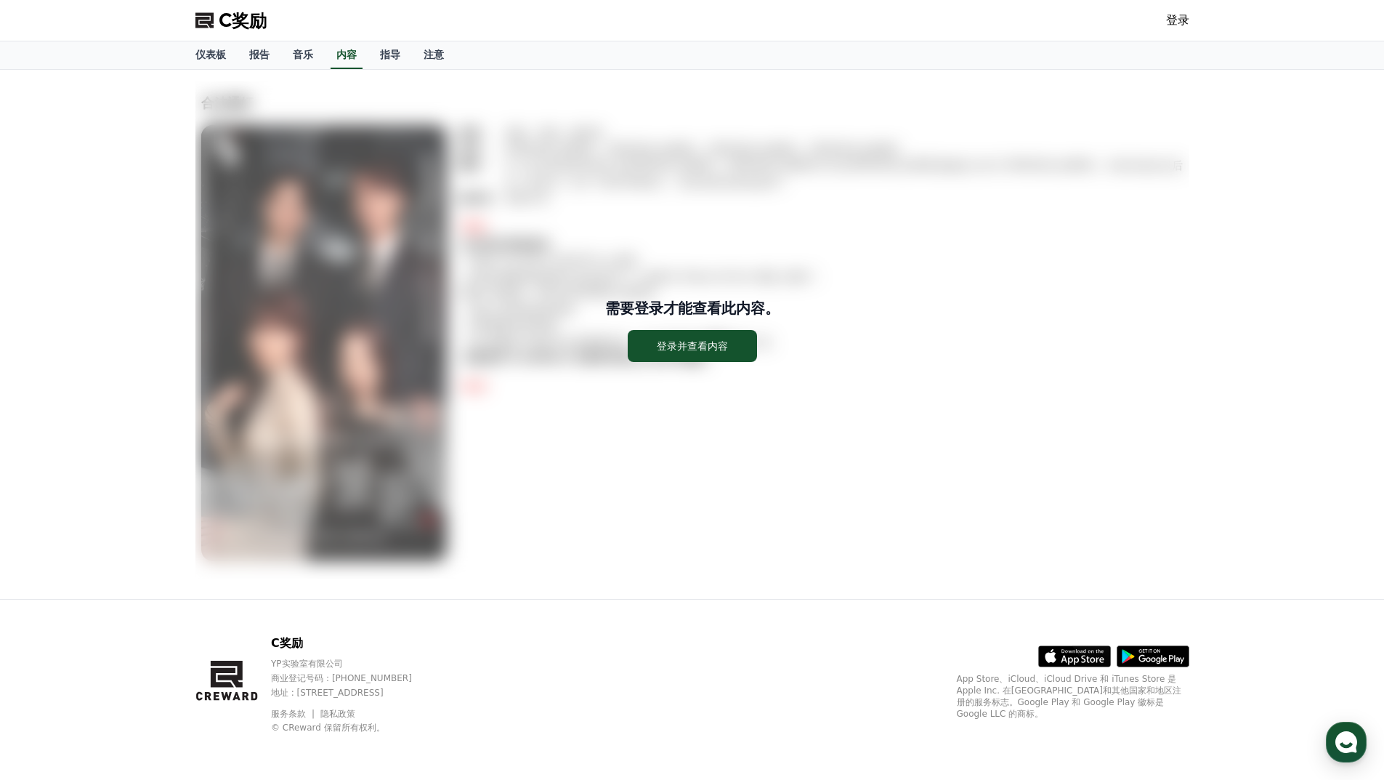
click at [338, 226] on div "需要登录才能查看此内容。 登录并查看内容" at bounding box center [692, 329] width 994 height 497
click at [255, 60] on font "报告" at bounding box center [259, 55] width 20 height 12
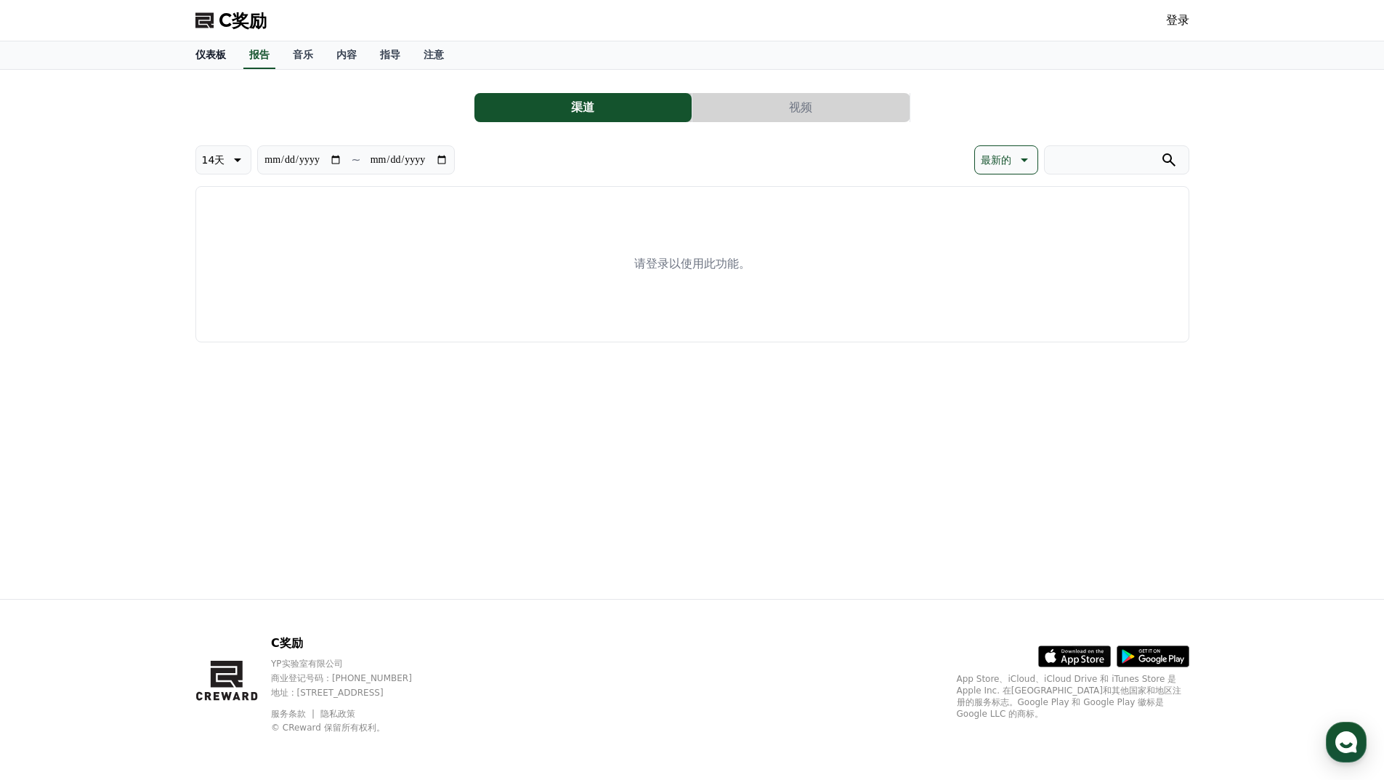
click at [209, 62] on link "仪表板" at bounding box center [211, 55] width 54 height 28
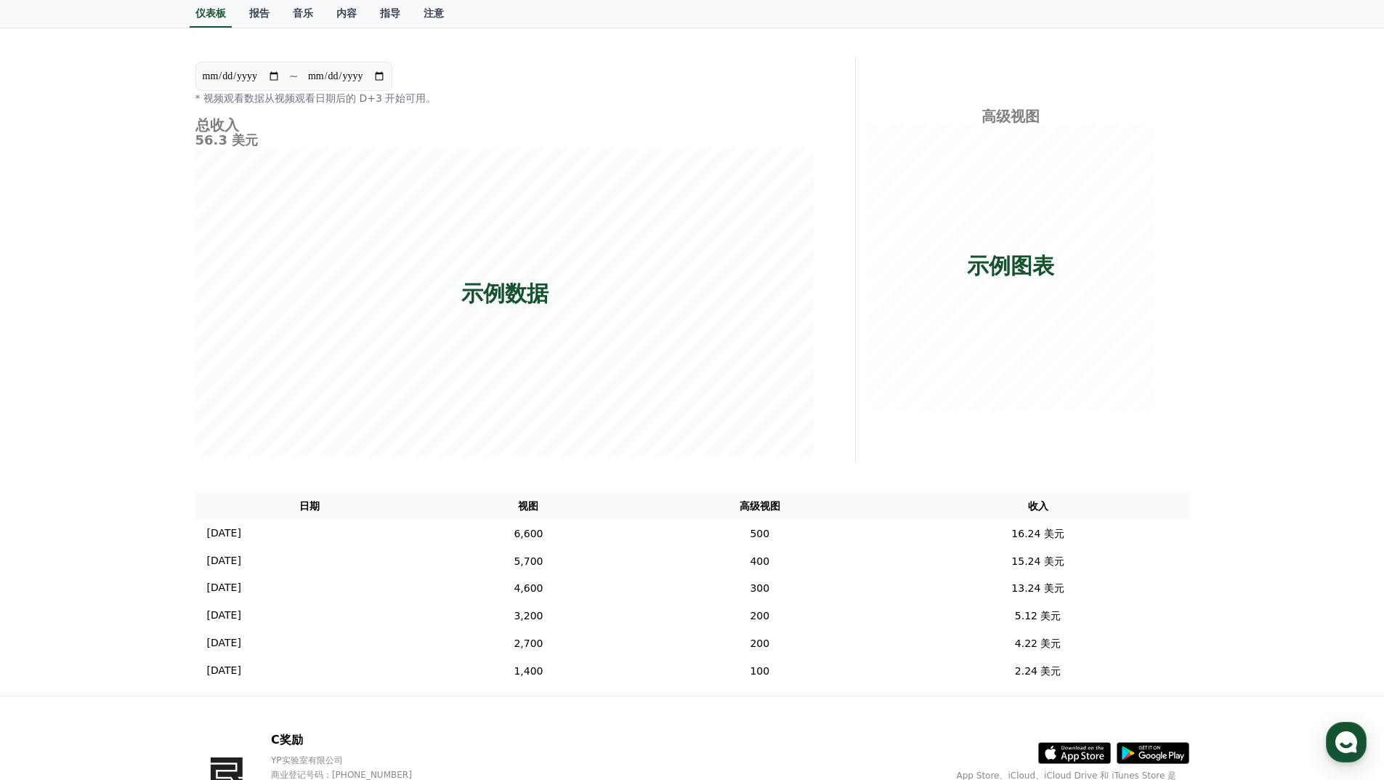
scroll to position [185, 0]
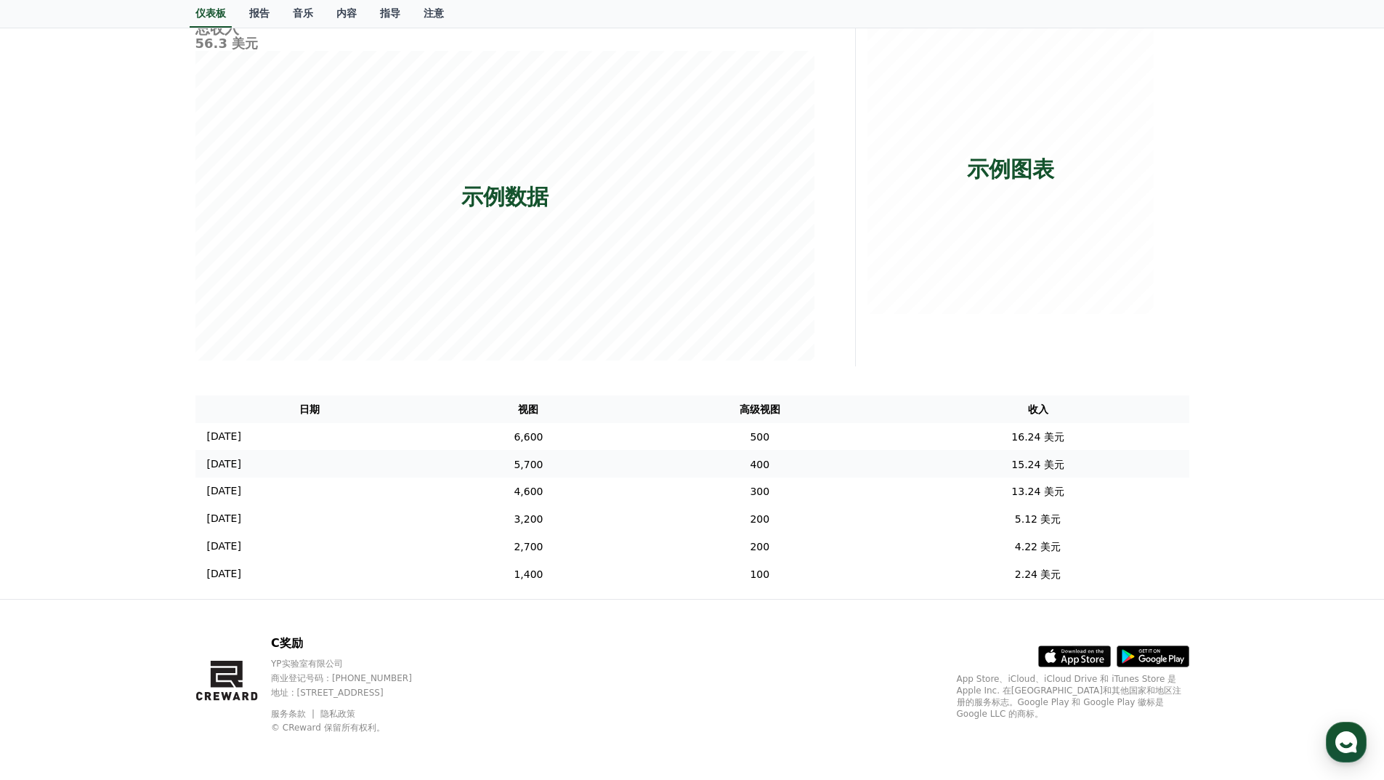
click at [241, 467] on font "[DATE]" at bounding box center [224, 464] width 34 height 12
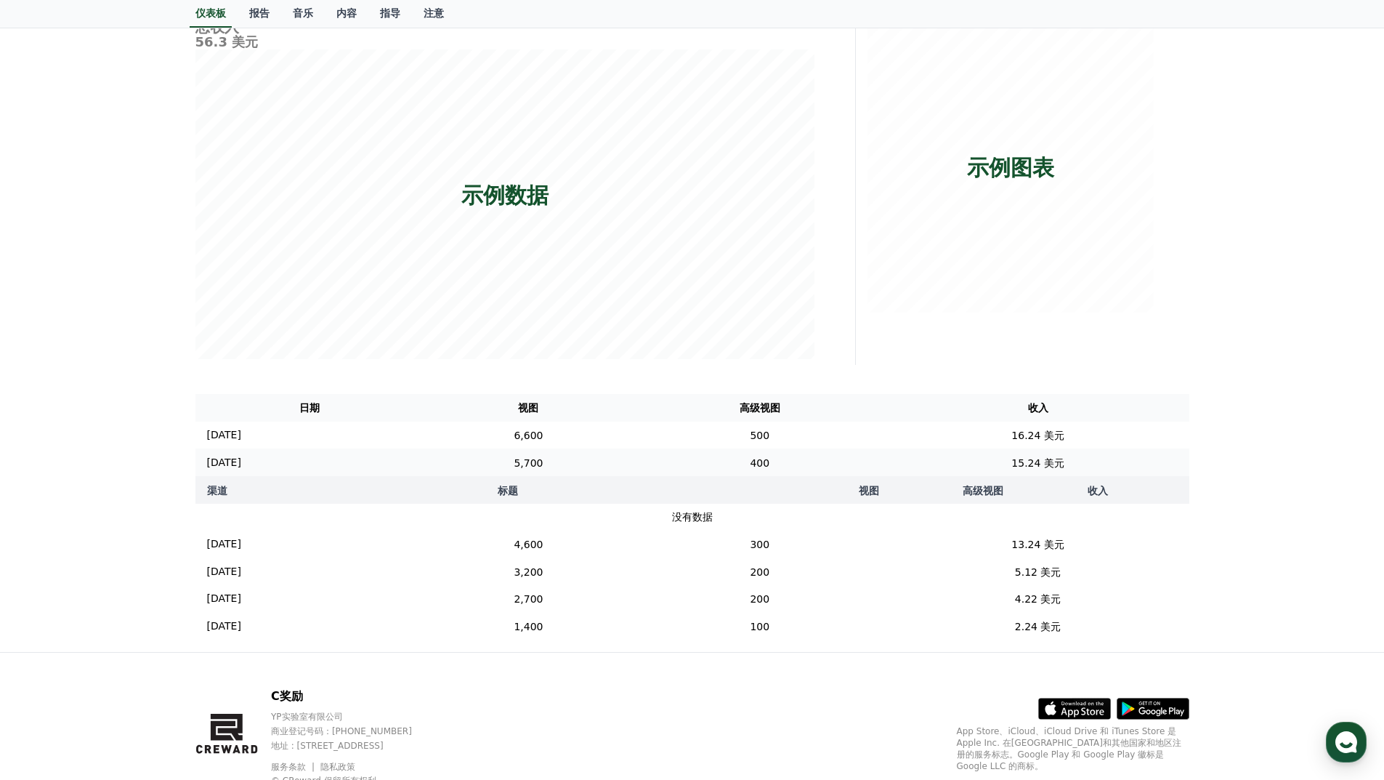
click at [237, 454] on td "[DATE] 12/04" at bounding box center [310, 462] width 230 height 28
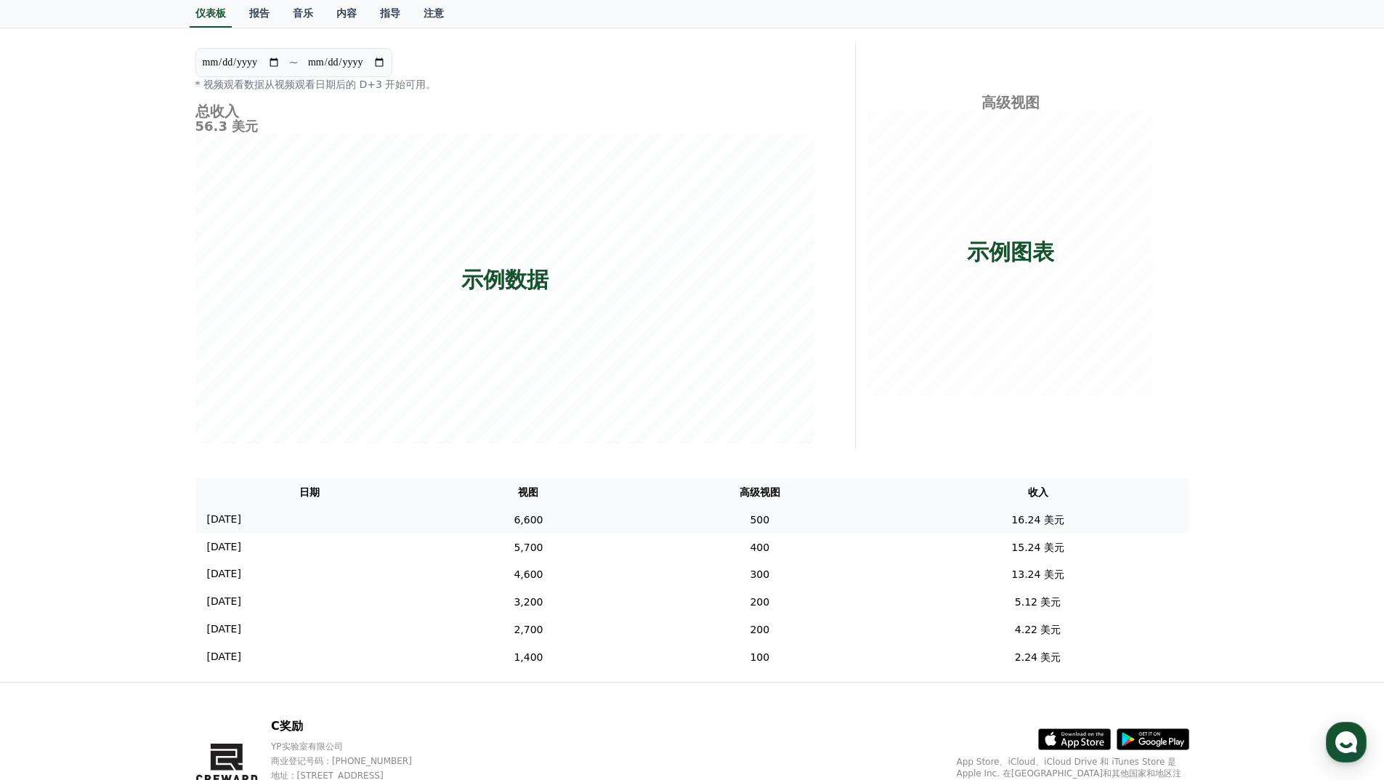
scroll to position [0, 0]
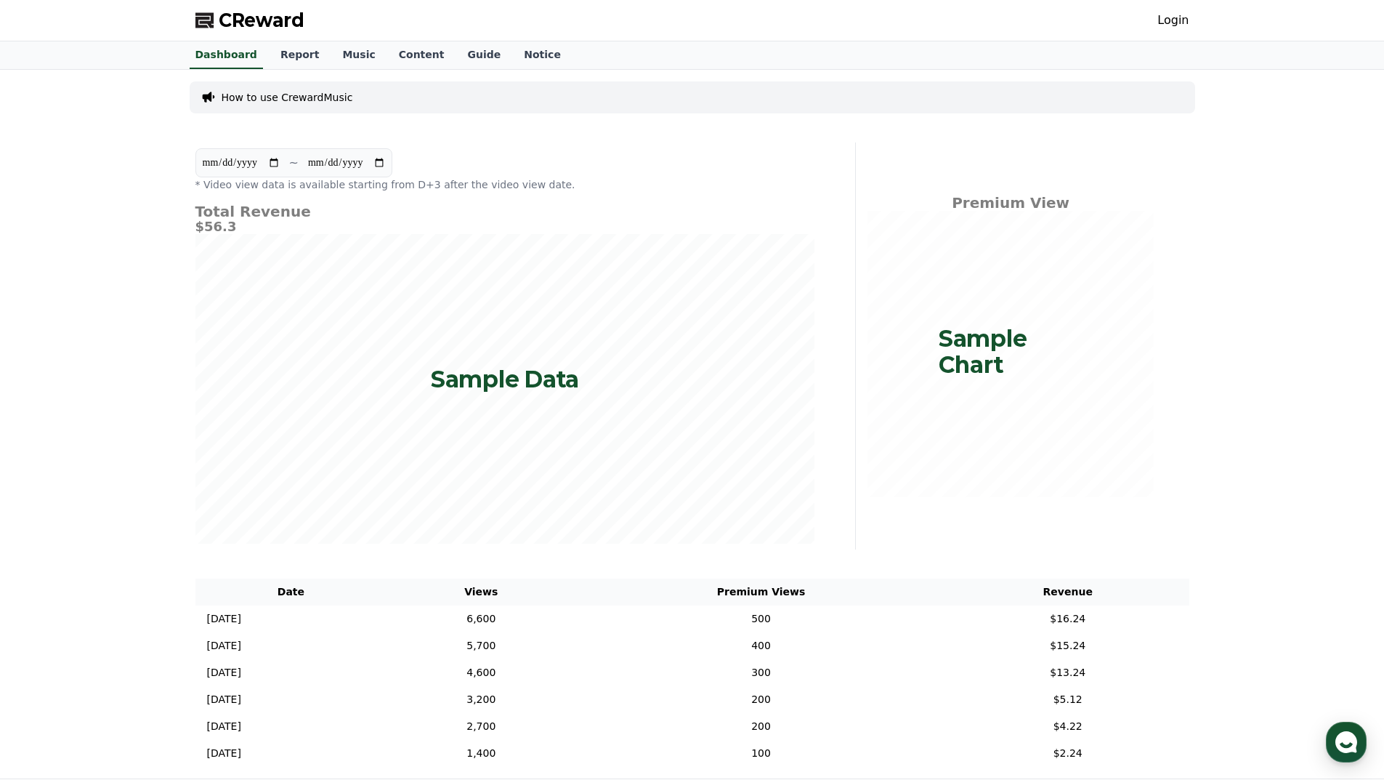
click at [1234, 467] on div "**********" at bounding box center [692, 424] width 1384 height 708
